Goal: Information Seeking & Learning: Understand process/instructions

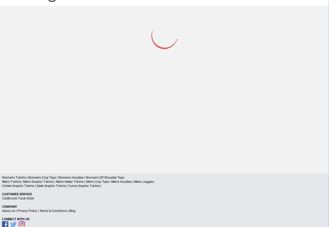
scroll to position [25, 0]
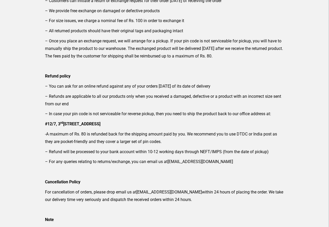
scroll to position [149, 0]
